Goal: Transaction & Acquisition: Download file/media

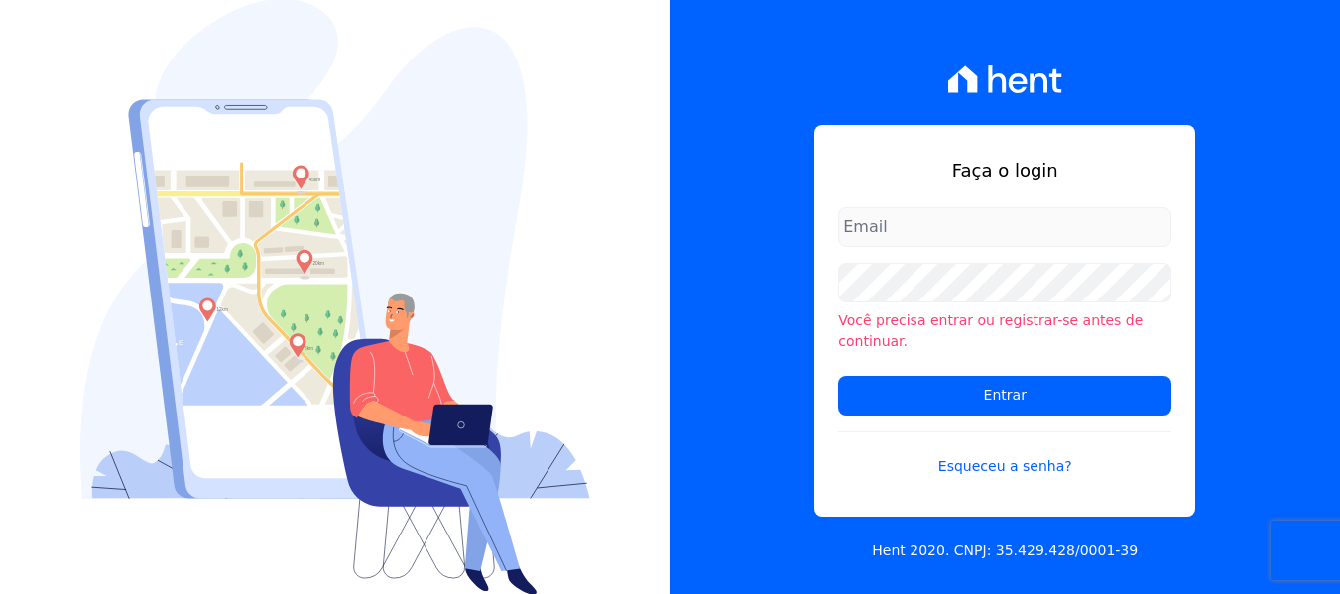
type input "amanda.piquini@quattroconstrutora.com.br"
click at [955, 247] on input "amanda.piquini@quattroconstrutora.com.br" at bounding box center [1004, 227] width 333 height 40
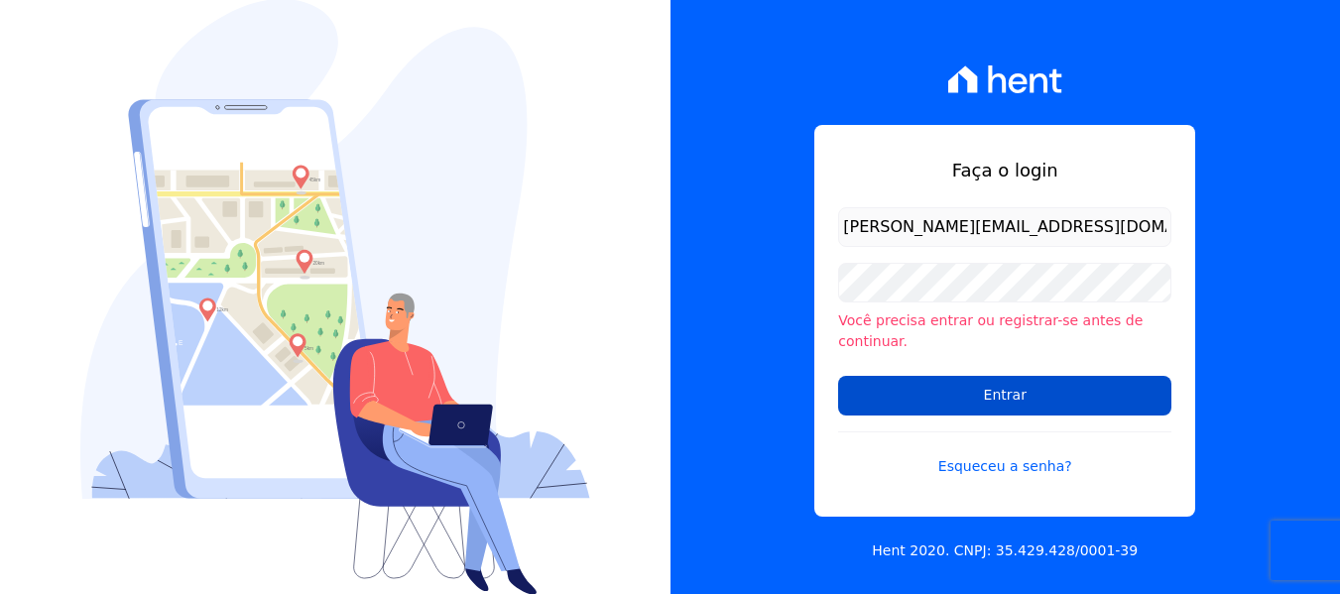
click at [926, 399] on input "Entrar" at bounding box center [1004, 396] width 333 height 40
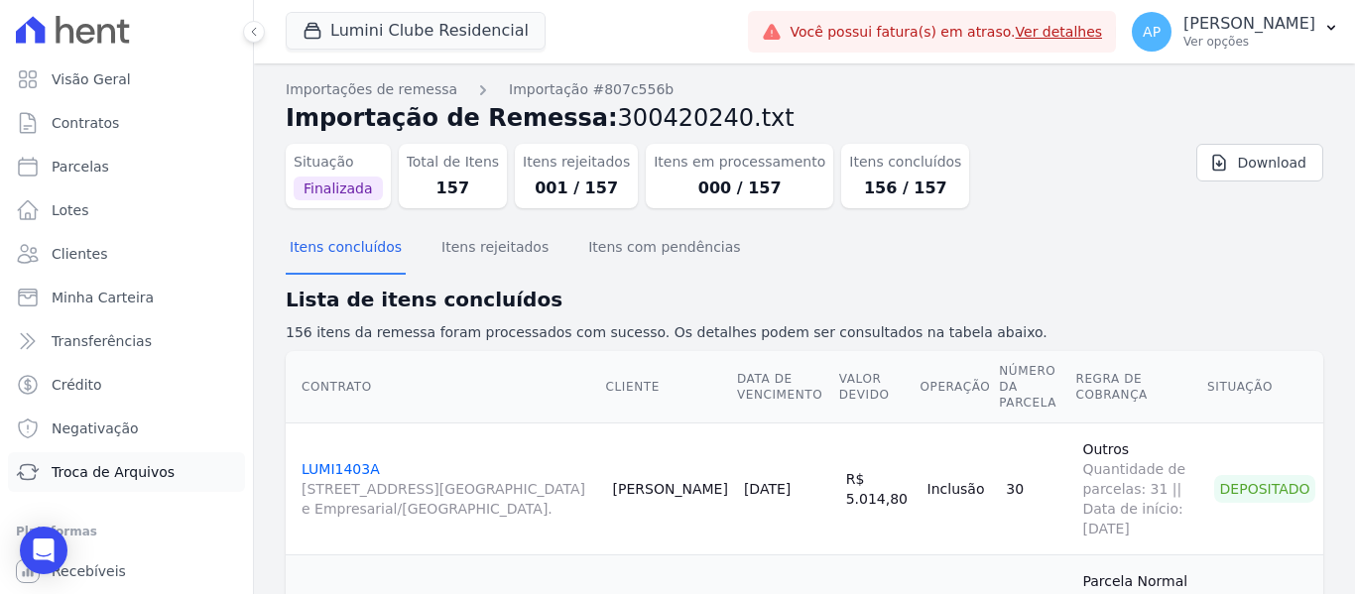
click at [156, 460] on link "Troca de Arquivos" at bounding box center [126, 472] width 237 height 40
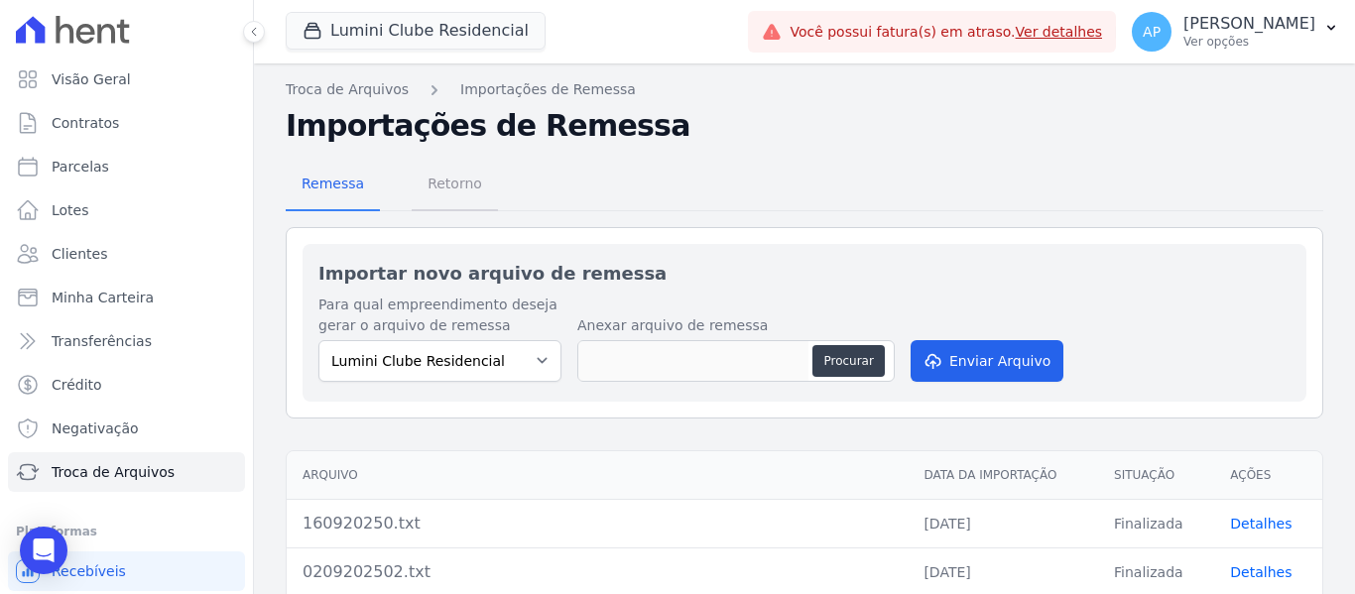
click at [456, 188] on span "Retorno" at bounding box center [455, 184] width 78 height 40
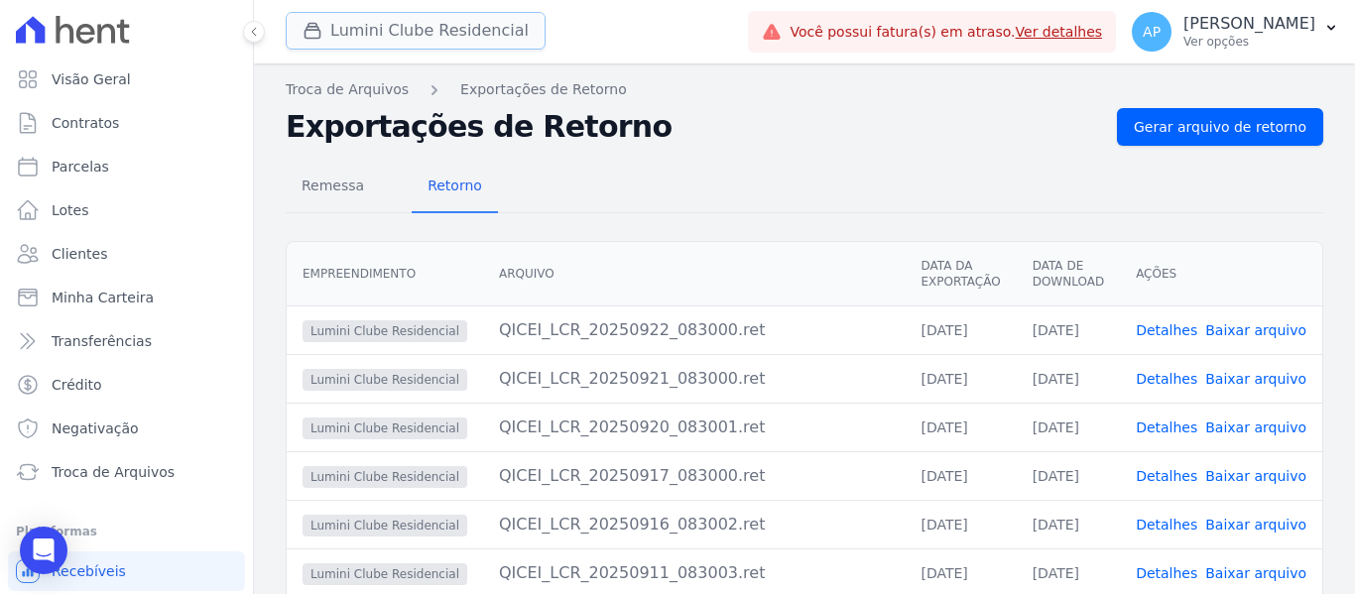
click at [379, 37] on button "Lumini Clube Residencial" at bounding box center [416, 31] width 260 height 38
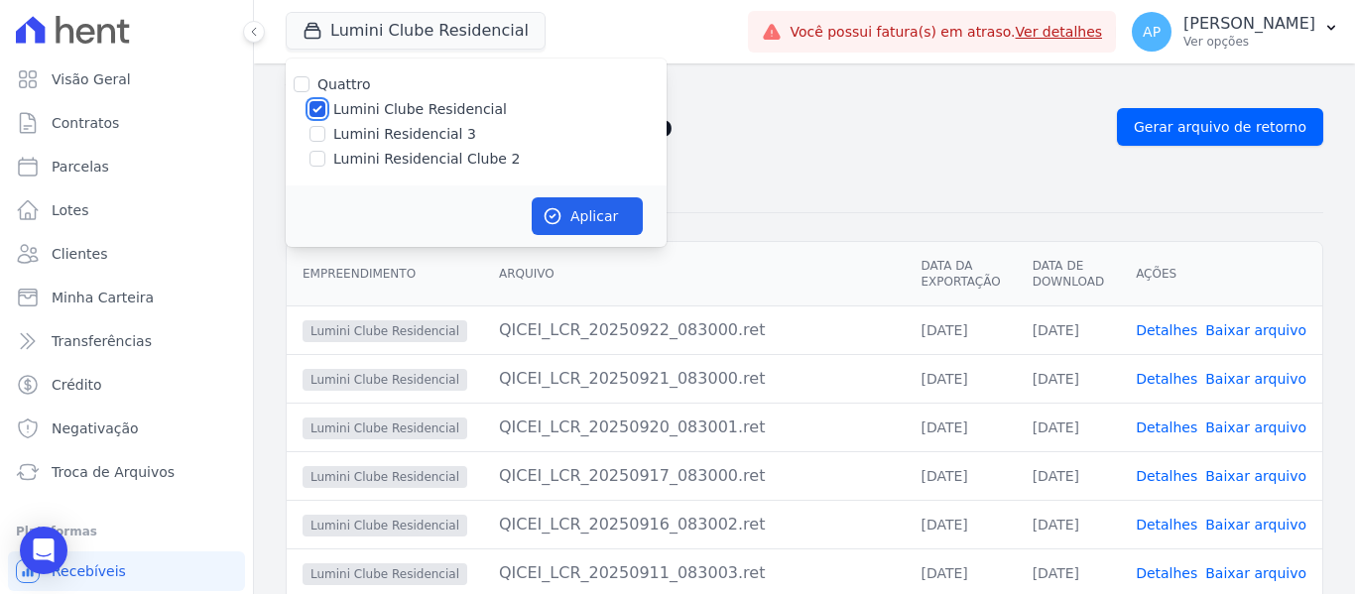
click at [317, 109] on input "Lumini Clube Residencial" at bounding box center [317, 109] width 16 height 16
checkbox input "false"
click at [316, 163] on input "Lumini Residencial Clube 2" at bounding box center [317, 159] width 16 height 16
checkbox input "true"
click at [607, 221] on button "Aplicar" at bounding box center [587, 216] width 111 height 38
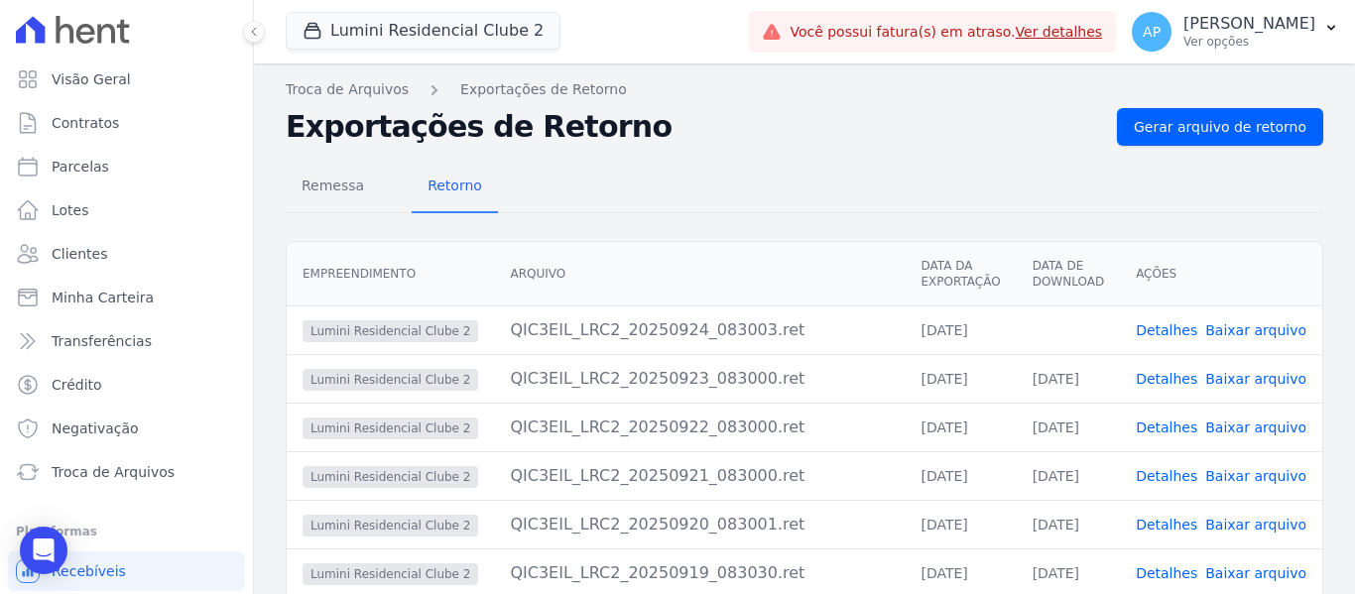
click at [1255, 335] on link "Baixar arquivo" at bounding box center [1255, 330] width 101 height 16
